Goal: Task Accomplishment & Management: Complete application form

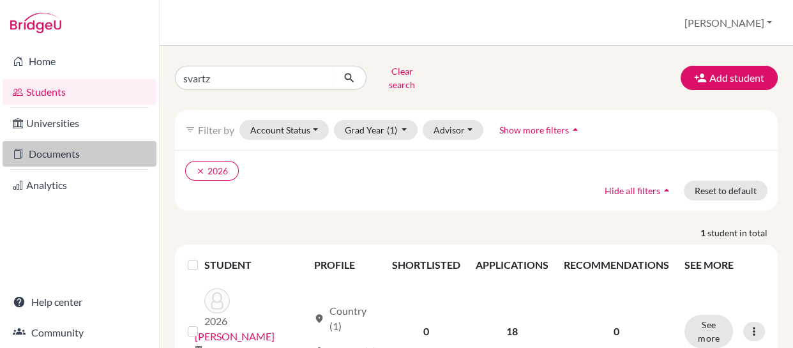
click at [56, 149] on link "Documents" at bounding box center [80, 154] width 154 height 26
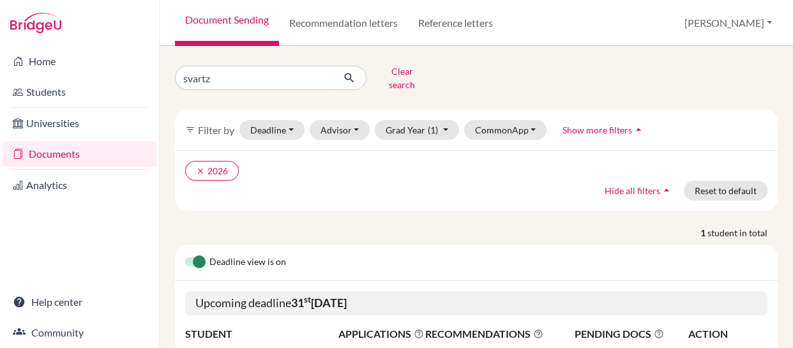
scroll to position [119, 0]
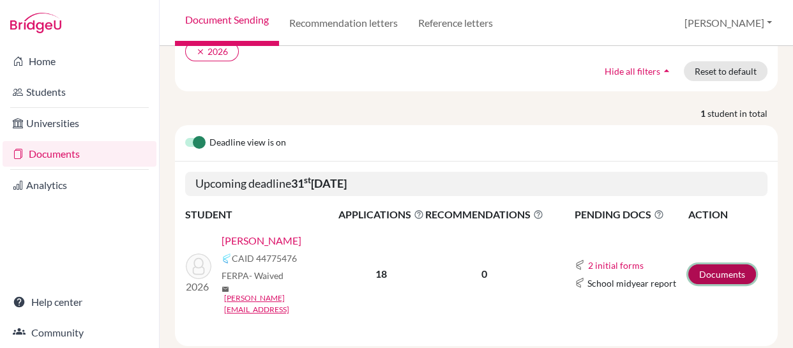
click at [710, 264] on link "Documents" at bounding box center [722, 274] width 68 height 20
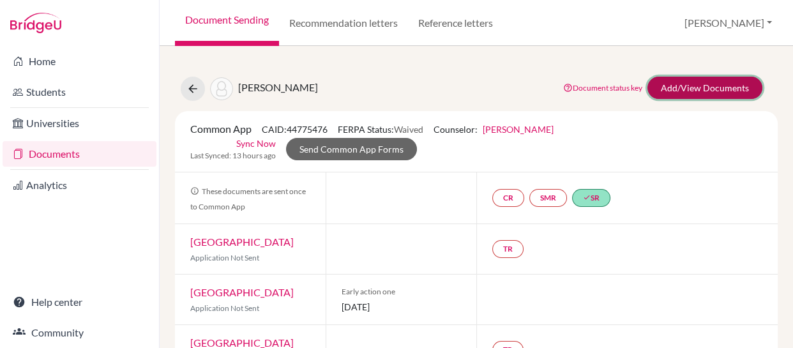
click at [670, 92] on link "Add/View Documents" at bounding box center [704, 88] width 115 height 22
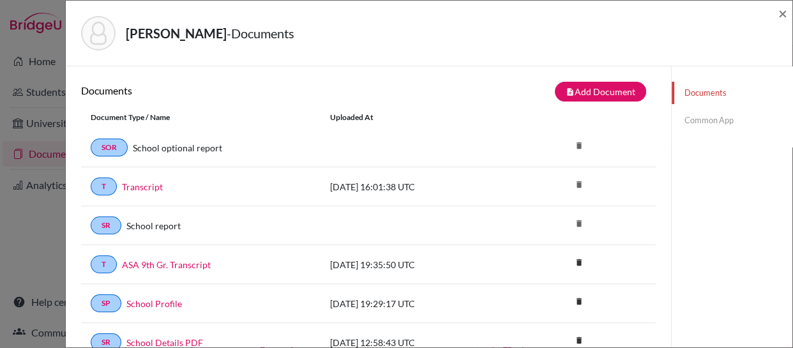
click at [691, 120] on link "Common App" at bounding box center [732, 120] width 121 height 22
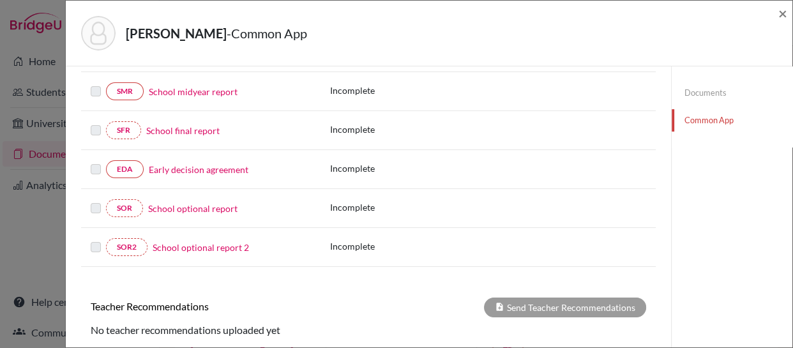
scroll to position [271, 0]
click at [191, 206] on link "School optional report" at bounding box center [192, 207] width 89 height 13
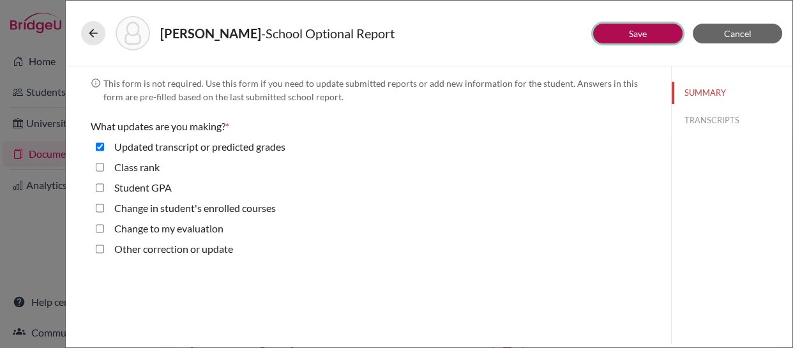
click at [616, 29] on button "Save" at bounding box center [637, 34] width 89 height 20
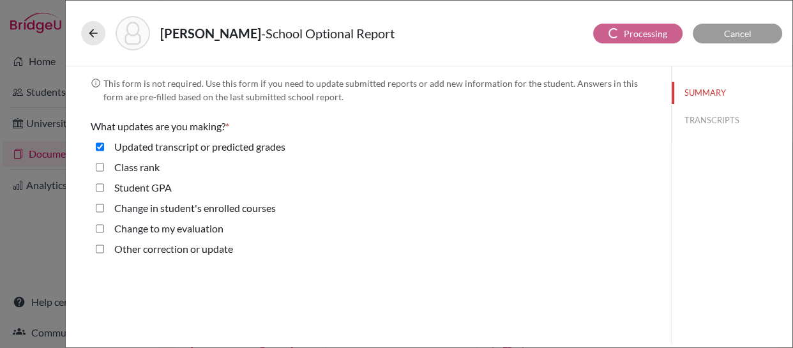
select select "0"
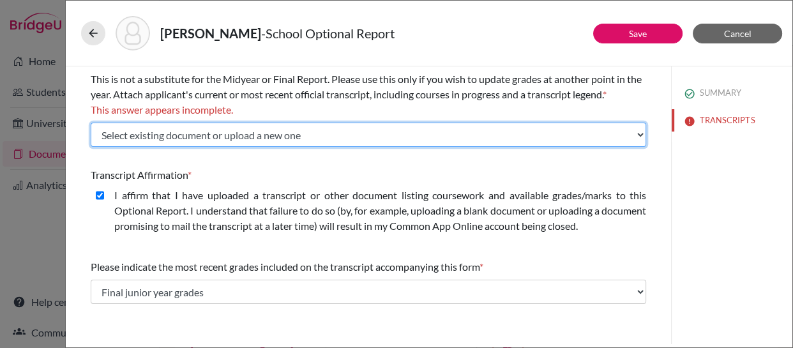
click at [637, 135] on select "Select existing document or upload a new one Transcript ASA 9th Gr. Transcript …" at bounding box center [368, 135] width 555 height 24
select select "Upload New File"
click at [91, 123] on select "Select existing document or upload a new one Transcript ASA 9th Gr. Transcript …" at bounding box center [368, 135] width 555 height 24
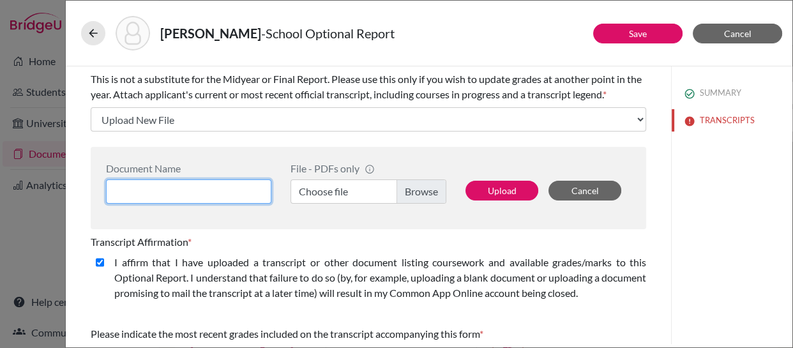
click at [220, 190] on input at bounding box center [188, 191] width 165 height 24
type input "Transcript 9, 10, 11"
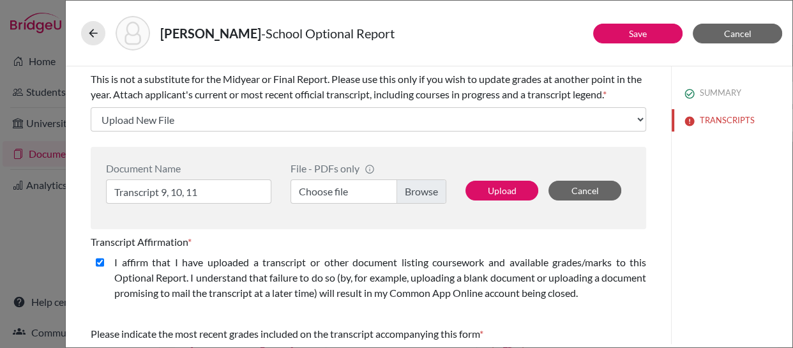
click at [417, 193] on label "Choose file" at bounding box center [368, 191] width 156 height 24
click at [417, 193] on input "Choose file" at bounding box center [368, 191] width 156 height 24
click at [573, 188] on button "Cancel" at bounding box center [584, 191] width 73 height 20
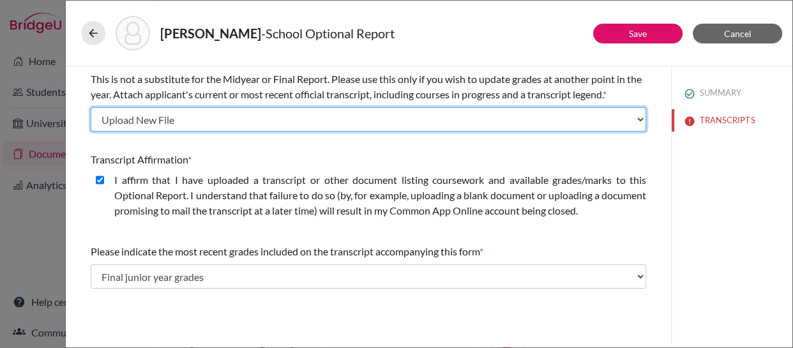
click at [379, 119] on select "Select existing document or upload a new one Transcript ASA 9th Gr. Transcript …" at bounding box center [368, 119] width 555 height 24
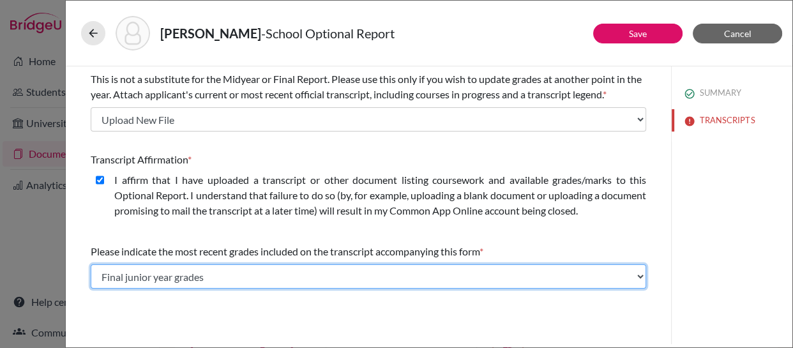
click at [308, 274] on select "Select... Final junior year grades 1st Quarter senior year grades 2nd Quarter/1…" at bounding box center [368, 276] width 555 height 24
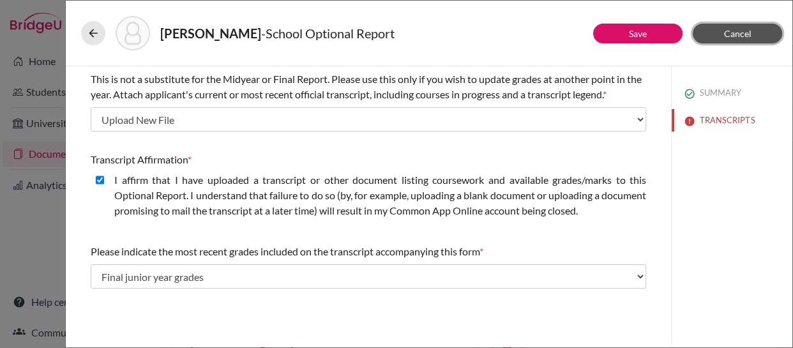
click at [726, 33] on span "Cancel" at bounding box center [737, 33] width 27 height 11
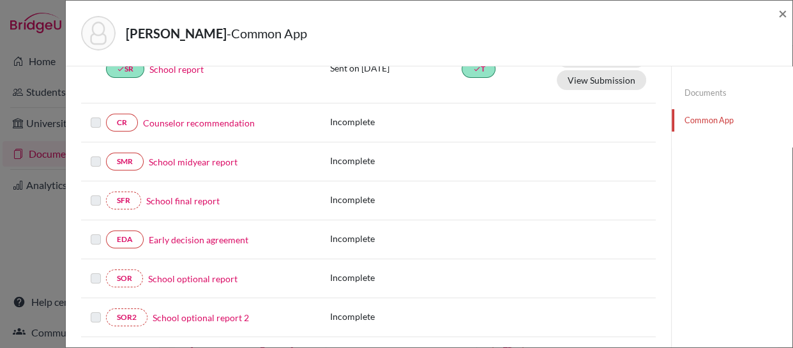
scroll to position [200, 0]
click at [176, 277] on link "School optional report" at bounding box center [192, 279] width 89 height 13
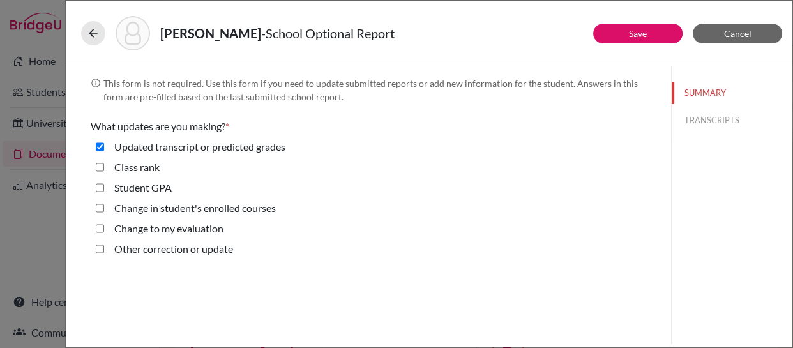
click at [99, 250] on update "Other correction or update" at bounding box center [100, 248] width 8 height 15
checkbox update "true"
click at [100, 146] on grades "Updated transcript or predicted grades" at bounding box center [100, 146] width 8 height 15
checkbox grades "false"
click at [626, 35] on button "Save" at bounding box center [637, 34] width 89 height 20
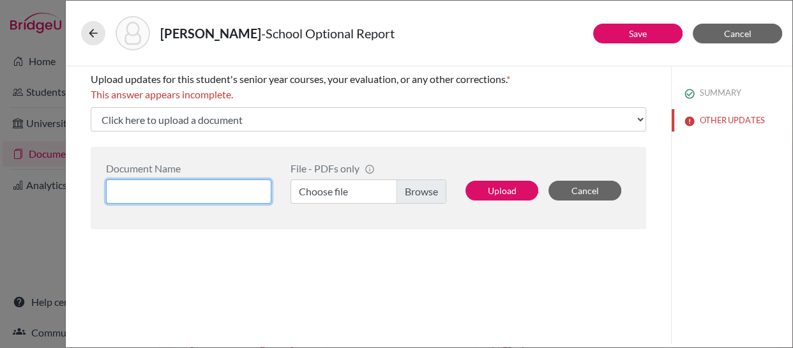
click at [248, 193] on input at bounding box center [188, 191] width 165 height 24
type input "T"
type input "Svartz Transcript 9, 10, 11"
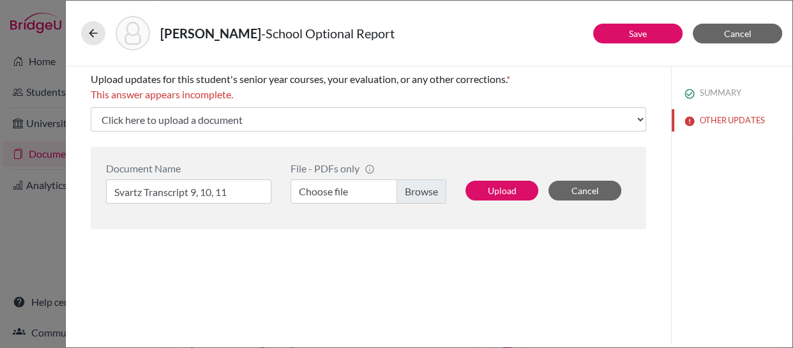
click at [426, 189] on label "Choose file" at bounding box center [368, 191] width 156 height 24
click at [426, 189] on input "Choose file" at bounding box center [368, 191] width 156 height 24
click at [502, 190] on button "Upload" at bounding box center [501, 191] width 73 height 20
select select "678999"
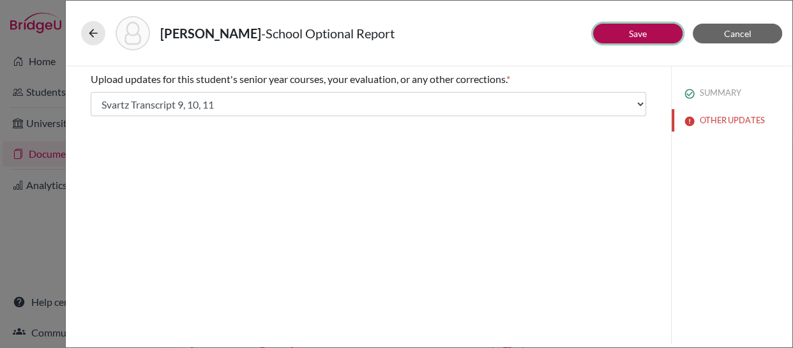
click at [612, 33] on button "Save" at bounding box center [637, 34] width 89 height 20
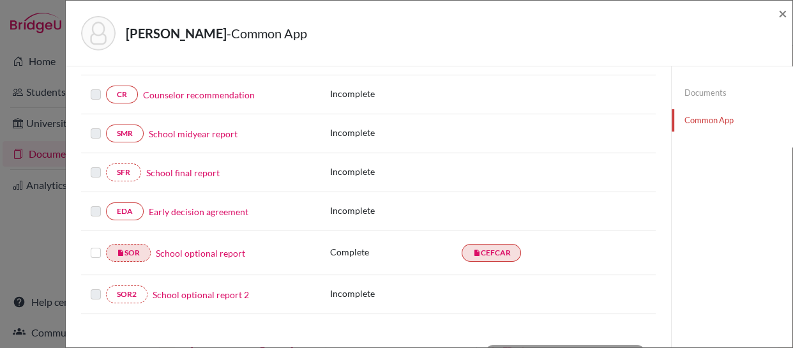
scroll to position [233, 0]
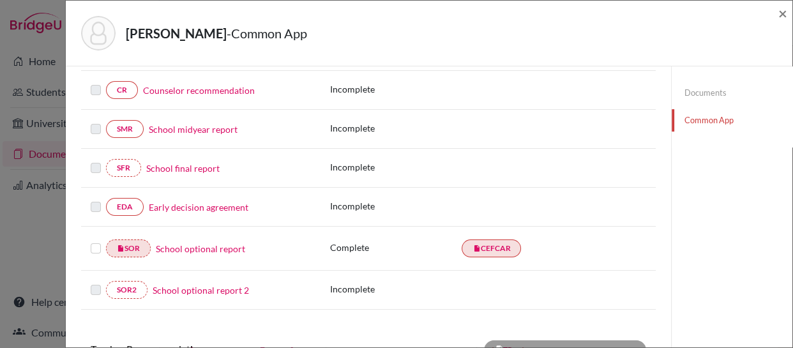
click at [97, 241] on label at bounding box center [96, 241] width 10 height 0
click at [0, 0] on input "checkbox" at bounding box center [0, 0] width 0 height 0
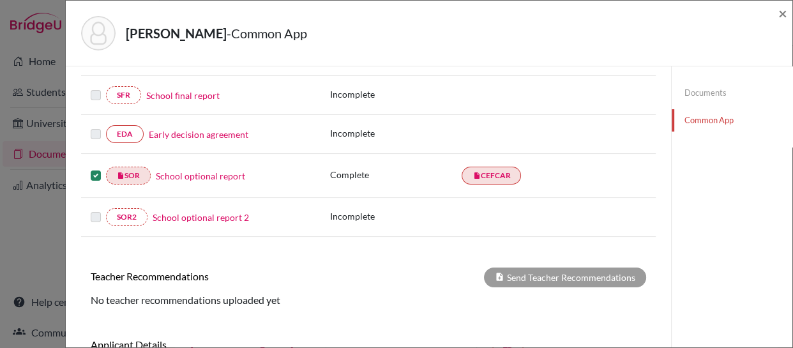
click at [403, 243] on div "× REQUIRED INFORMATION Document Type / Name Status Why am I being asked to do t…" at bounding box center [368, 102] width 574 height 654
click at [486, 171] on link "insert_drive_file CEFCAR" at bounding box center [490, 176] width 59 height 18
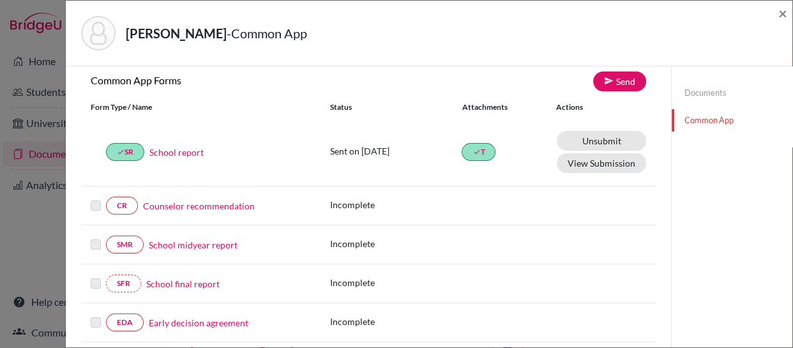
scroll to position [76, 0]
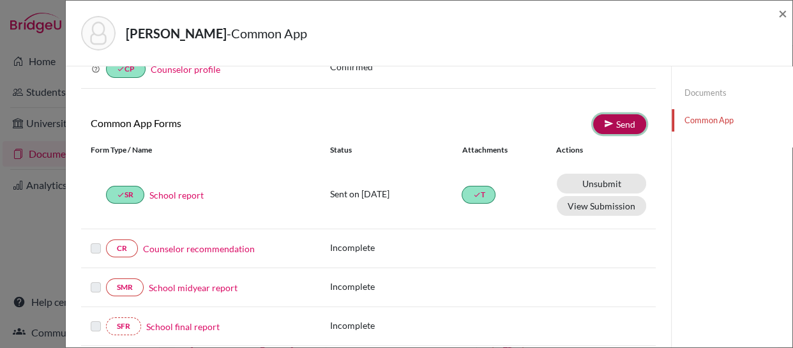
click at [611, 126] on link "Send" at bounding box center [619, 124] width 53 height 20
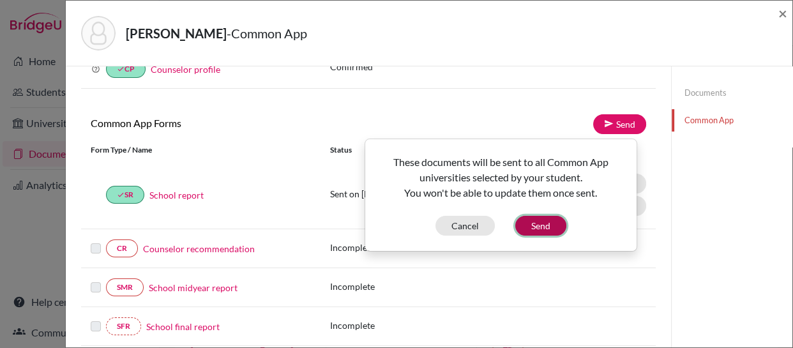
click at [537, 223] on button "Send" at bounding box center [540, 226] width 51 height 20
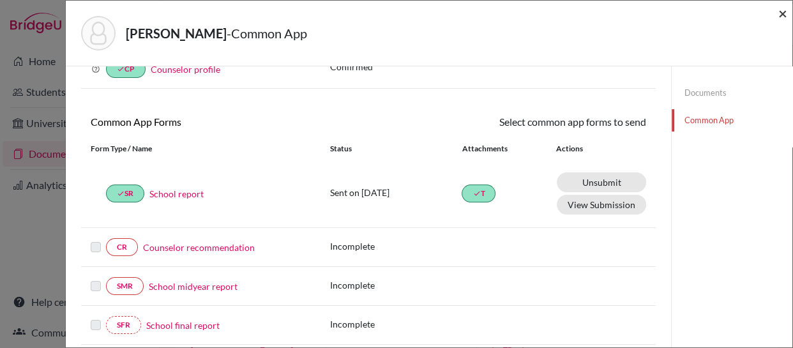
click at [781, 13] on span "×" at bounding box center [782, 13] width 9 height 19
